Goal: Task Accomplishment & Management: Complete application form

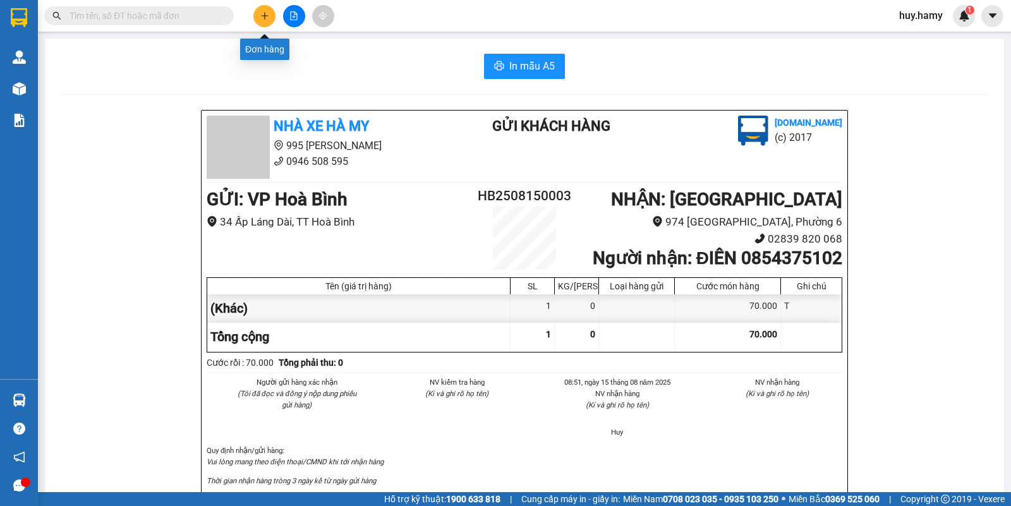
click at [260, 6] on button at bounding box center [264, 16] width 22 height 22
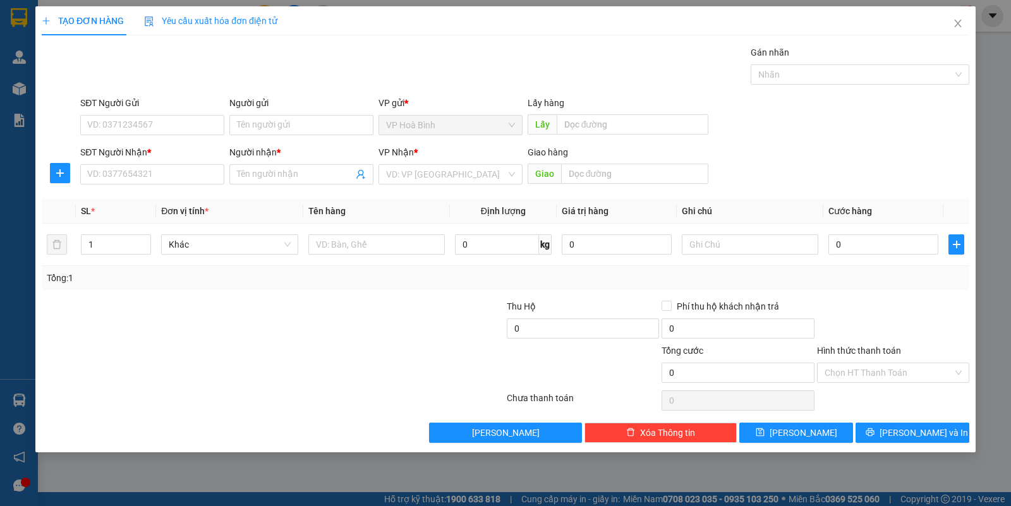
click at [106, 158] on div "SĐT Người Nhận *" at bounding box center [152, 152] width 144 height 14
click at [106, 164] on input "SĐT Người Nhận *" at bounding box center [152, 174] width 144 height 20
click at [108, 178] on input "SĐT Người Nhận *" at bounding box center [152, 174] width 144 height 20
type input "0387751833"
click at [255, 175] on input "Người nhận *" at bounding box center [295, 174] width 116 height 14
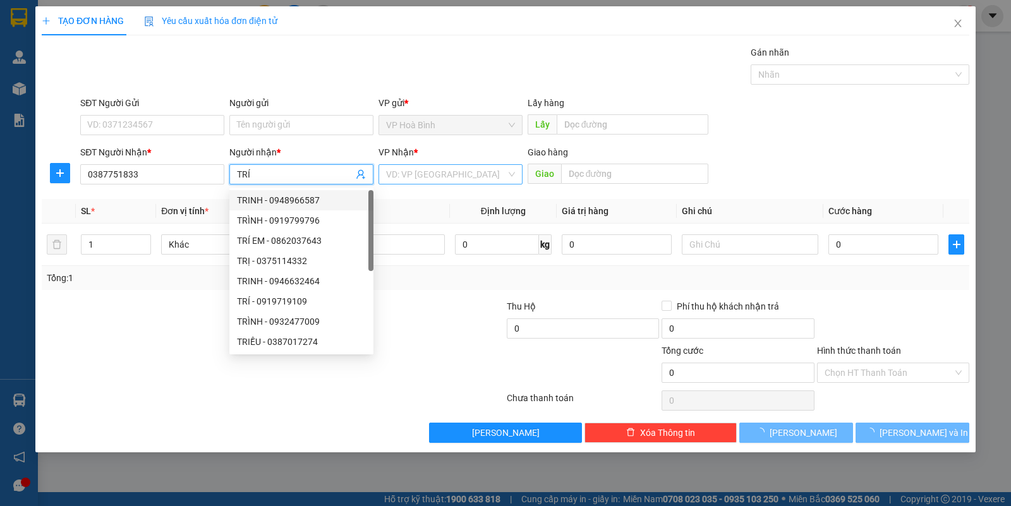
type input "TRÍ"
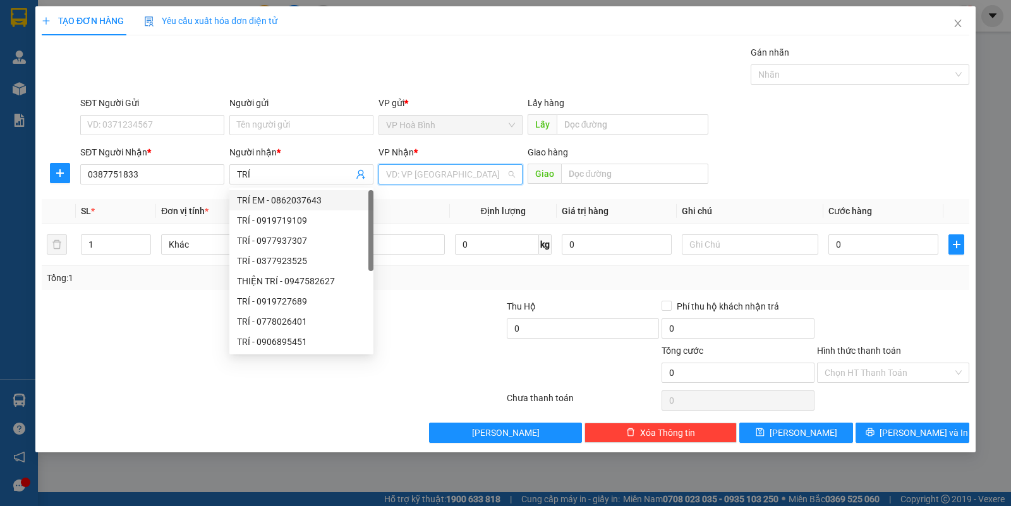
drag, startPoint x: 413, startPoint y: 178, endPoint x: 417, endPoint y: 209, distance: 31.9
click at [414, 184] on div "VD: VP [GEOGRAPHIC_DATA]" at bounding box center [450, 174] width 144 height 20
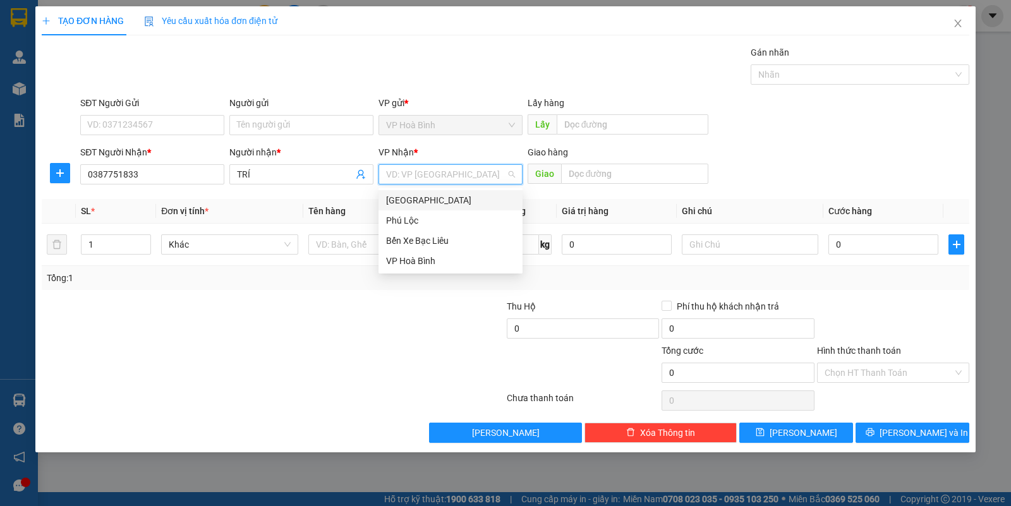
click at [419, 195] on div "[GEOGRAPHIC_DATA]" at bounding box center [450, 200] width 129 height 14
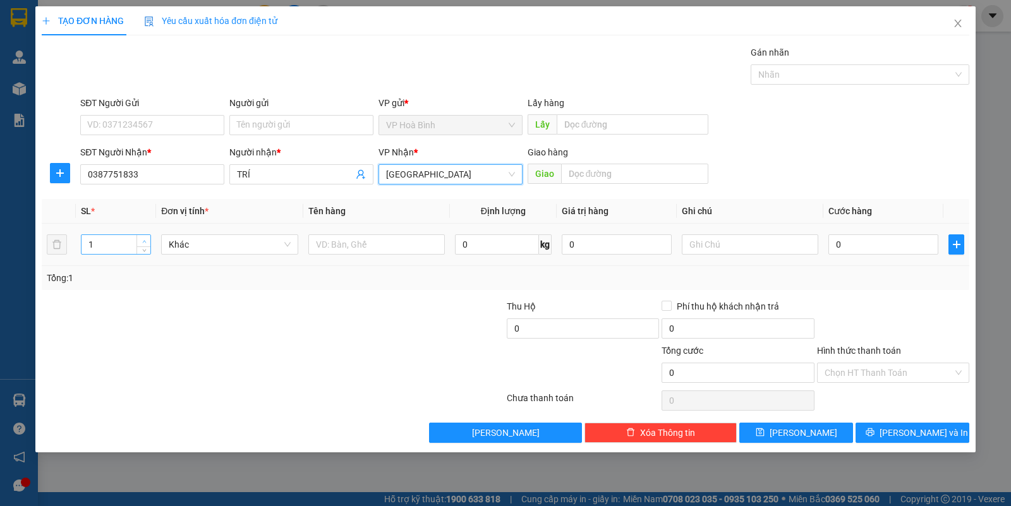
type input "2"
click at [146, 240] on icon "up" at bounding box center [144, 241] width 4 height 4
click at [708, 248] on input "text" at bounding box center [750, 244] width 136 height 20
type input "T"
type input "B"
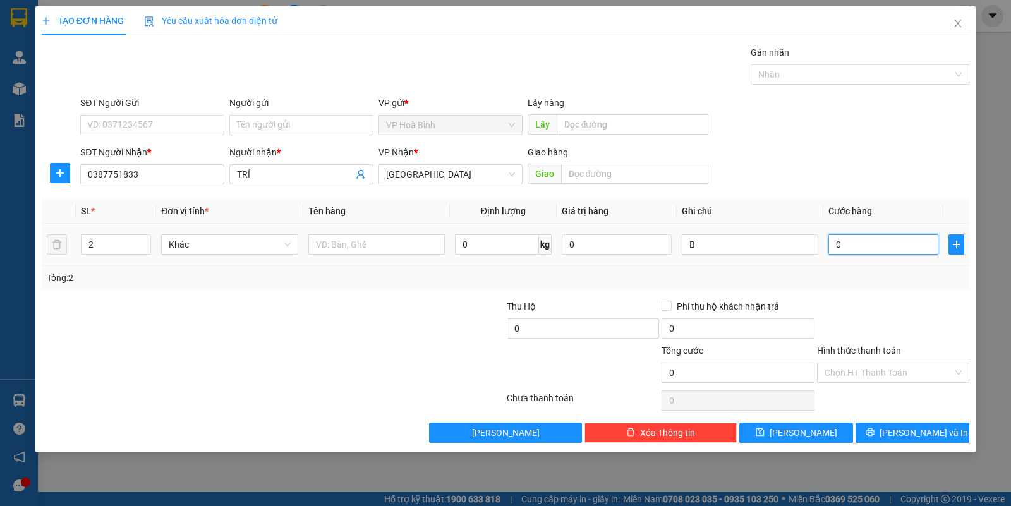
click at [886, 243] on input "0" at bounding box center [883, 244] width 110 height 20
type input "8"
type input "80"
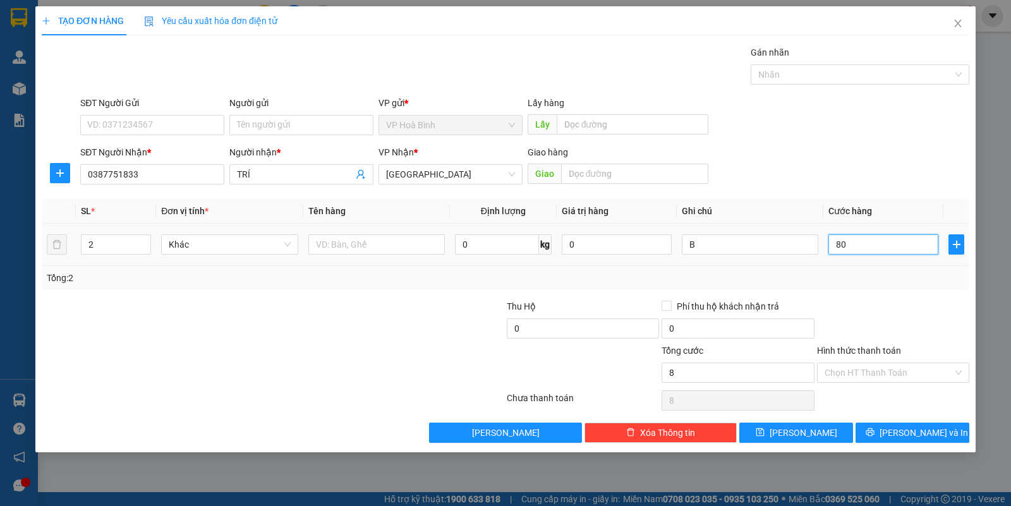
type input "80"
type input "800"
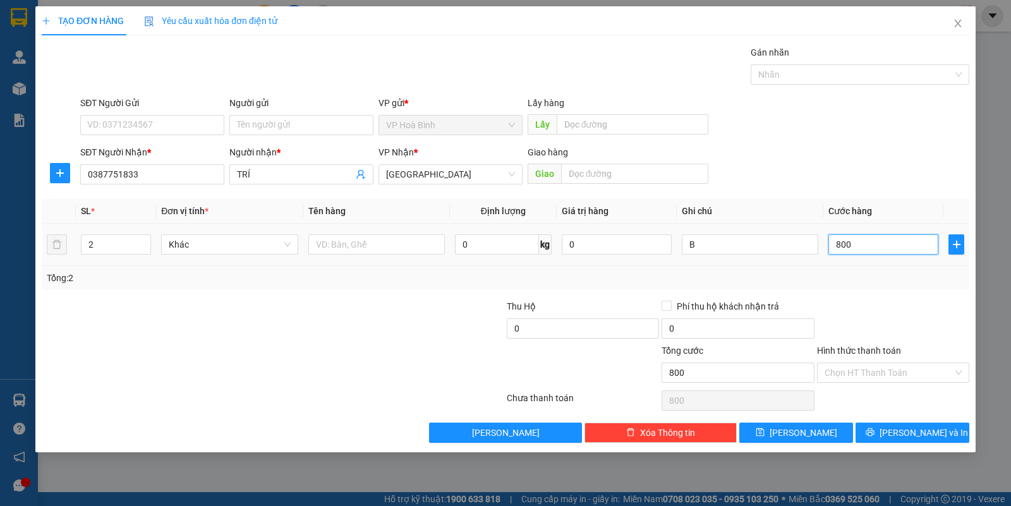
type input "8.000"
type input "80.000"
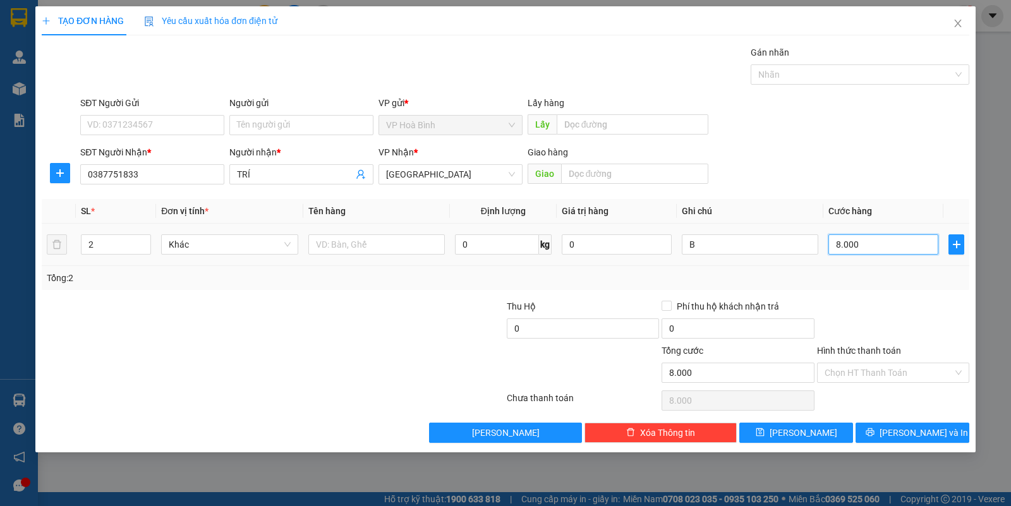
type input "80.000"
click at [854, 375] on input "Hình thức thanh toán" at bounding box center [889, 372] width 128 height 19
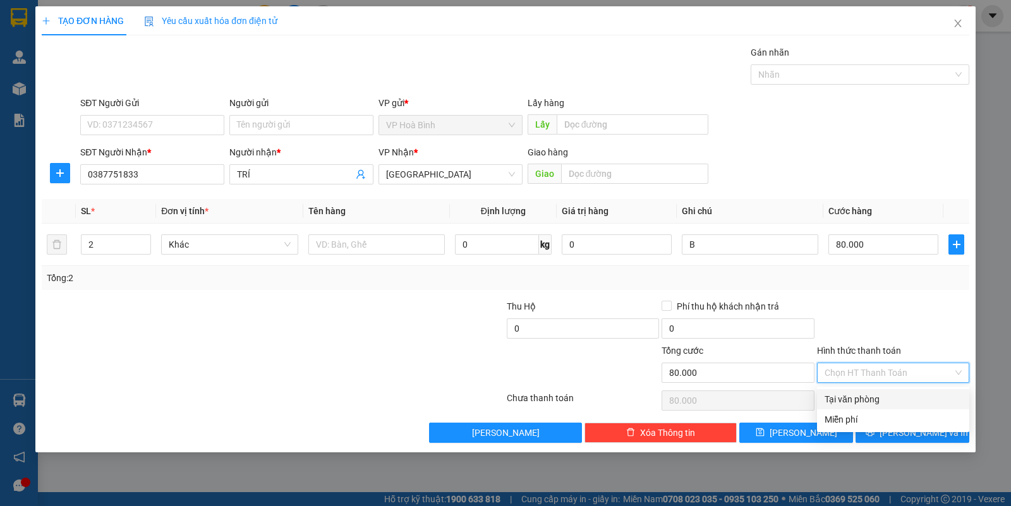
click at [869, 403] on div "Tại văn phòng" at bounding box center [893, 399] width 137 height 14
type input "0"
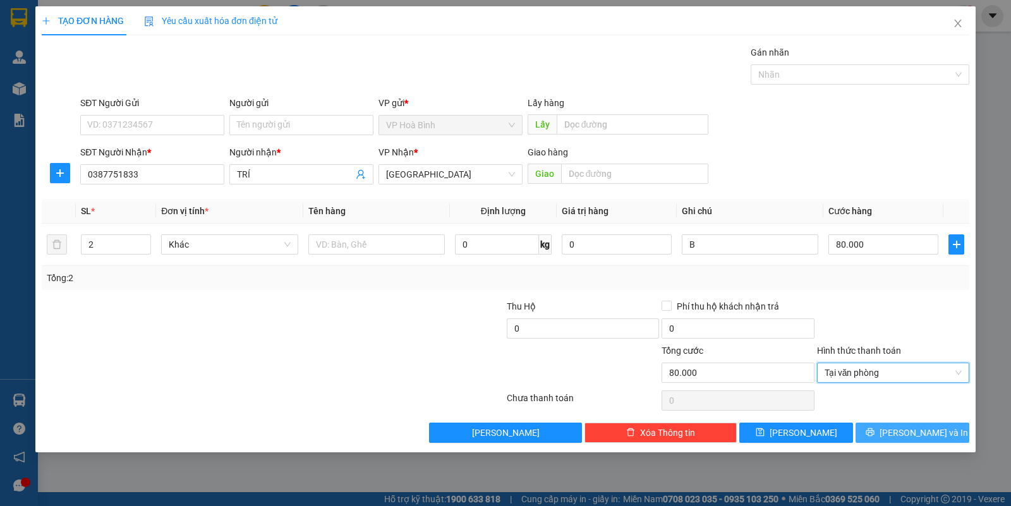
click at [905, 426] on span "[PERSON_NAME] và In" at bounding box center [923, 433] width 88 height 14
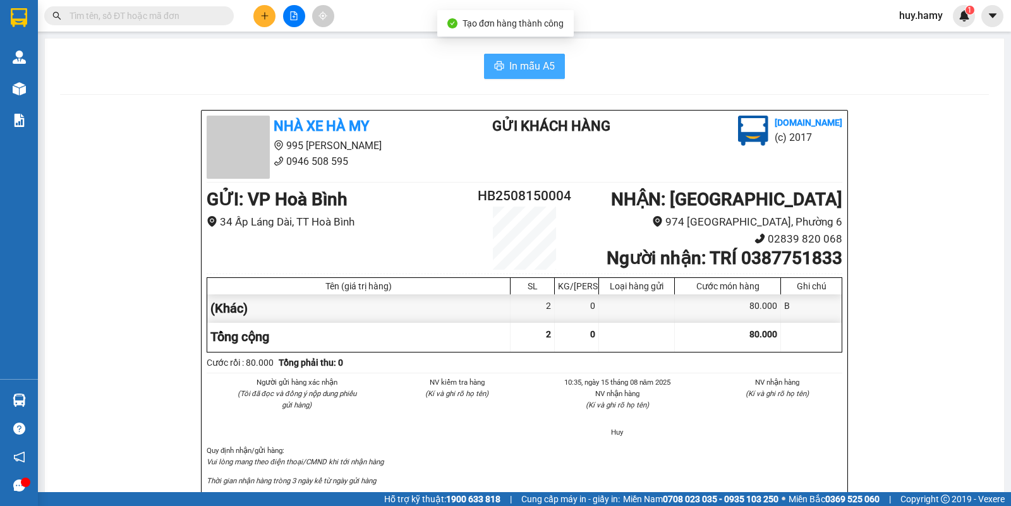
click at [497, 61] on button "In mẫu A5" at bounding box center [524, 66] width 81 height 25
